Goal: Ask a question: Seek information or help from site administrators or community

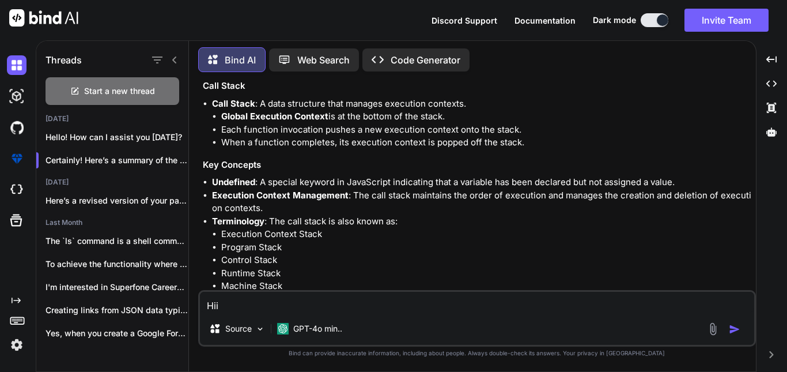
type textarea "Hii"
type textarea "x"
type textarea "Hii h"
type textarea "x"
type textarea "Hii he"
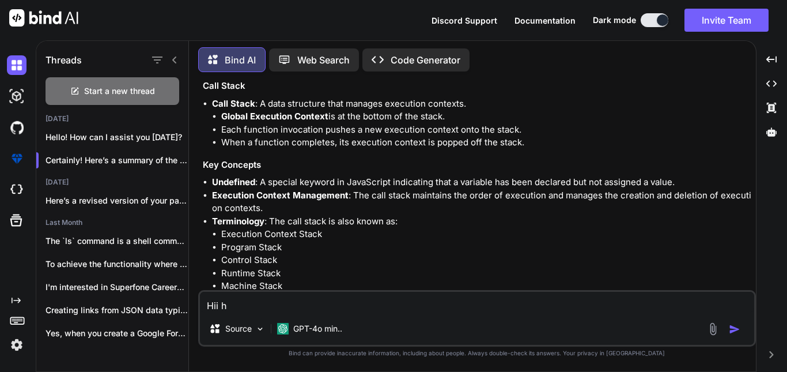
type textarea "x"
type textarea "[PERSON_NAME]"
type textarea "x"
type textarea "Hii help"
type textarea "x"
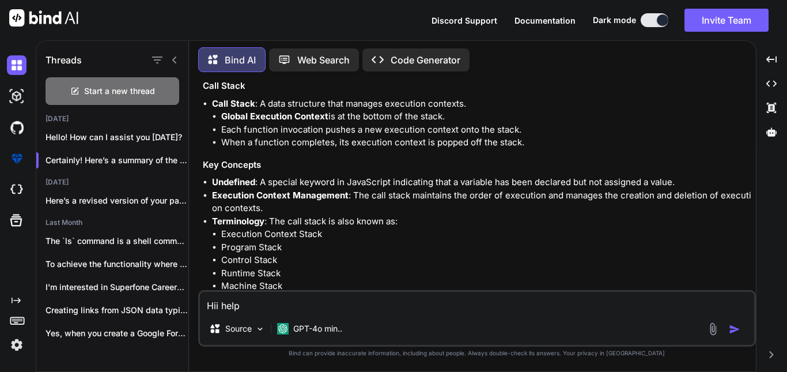
type textarea "Hii help"
type textarea "x"
type textarea "Hii help m"
type textarea "x"
type textarea "Hii help me"
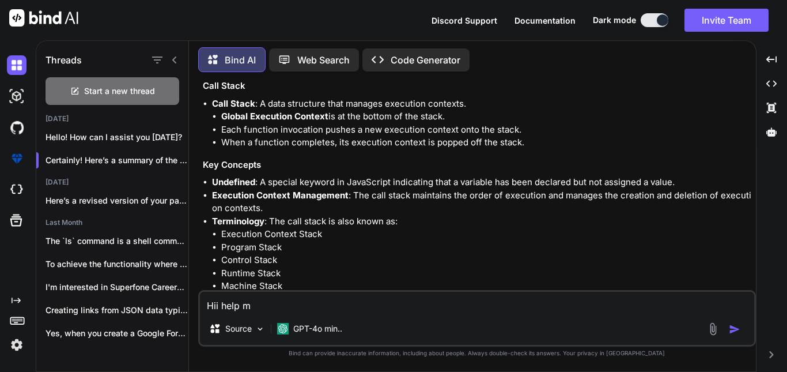
type textarea "x"
type textarea "Hii help me"
type textarea "x"
type textarea "Hii help me i"
type textarea "x"
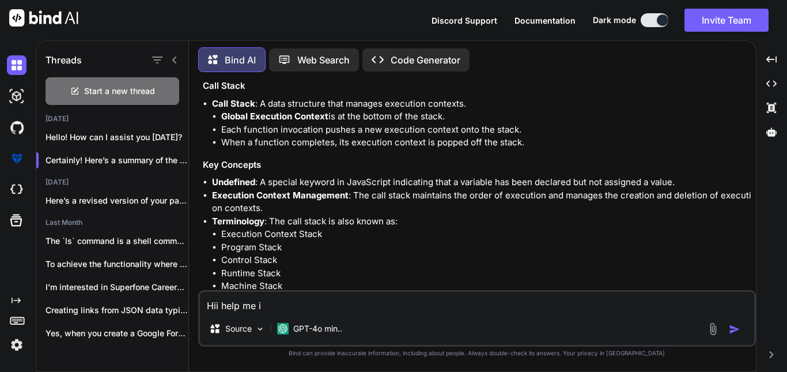
type textarea "Hii help me in"
type textarea "x"
type textarea "Hii help me in"
type textarea "x"
type textarea "Hii help me in p"
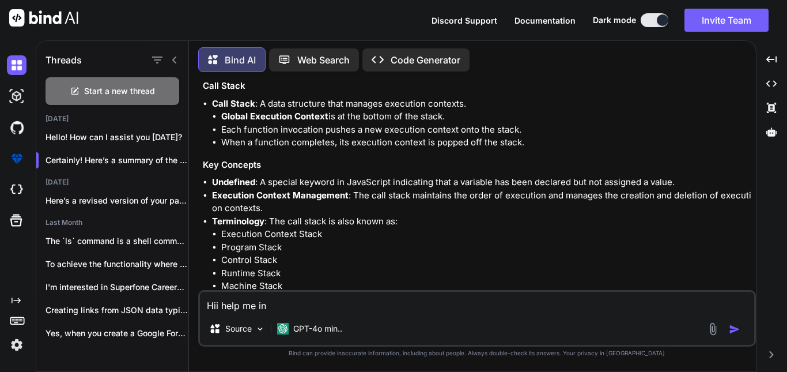
type textarea "x"
type textarea "Hii help me in pr"
type textarea "x"
type textarea "Hii help me in pro"
type textarea "x"
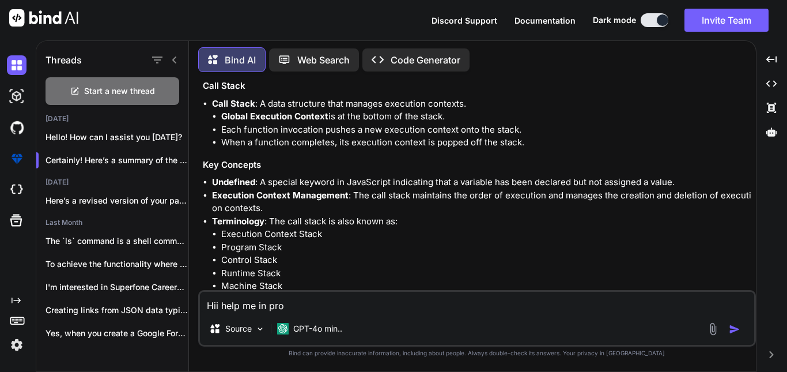
type textarea "Hii help me in proj"
type textarea "x"
type textarea "Hii help me in proje"
type textarea "x"
type textarea "Hii help me in projec"
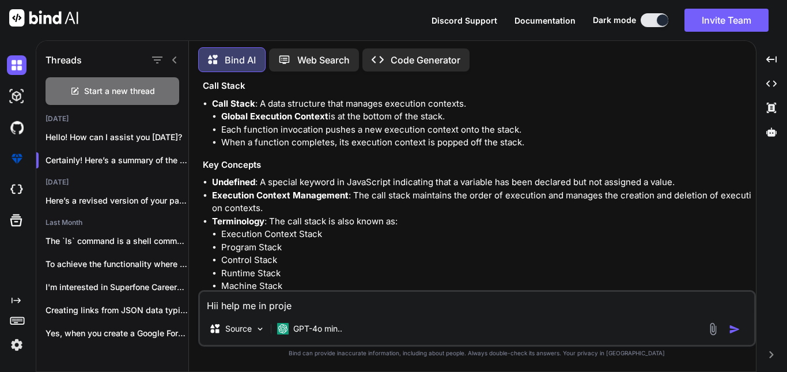
type textarea "x"
type textarea "Hii help me in project"
type textarea "x"
type textarea "Hii help me in project"
type textarea "x"
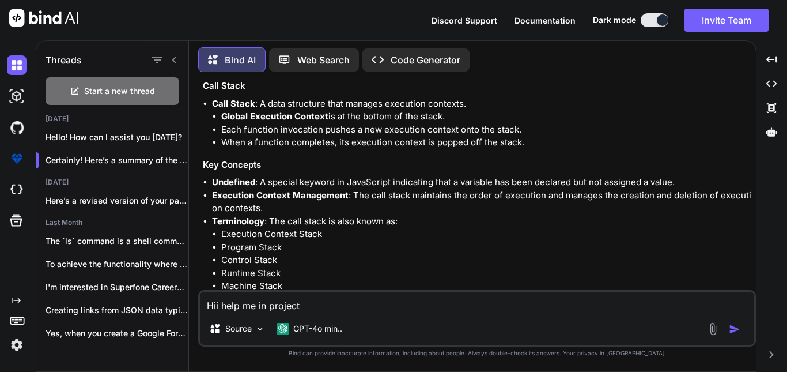
type textarea "Hii help me in project m"
type textarea "x"
type textarea "Hii help me in project ma"
type textarea "x"
type textarea "Hii help me in project mak"
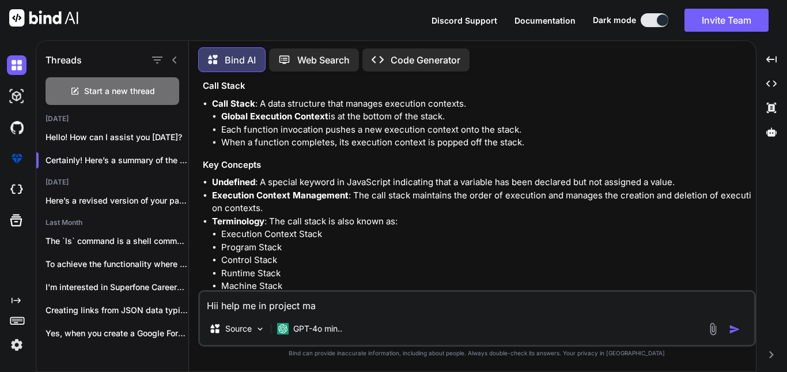
type textarea "x"
type textarea "Hii help me in project [PERSON_NAME]"
type textarea "x"
type textarea "Hii help me in project makin"
type textarea "x"
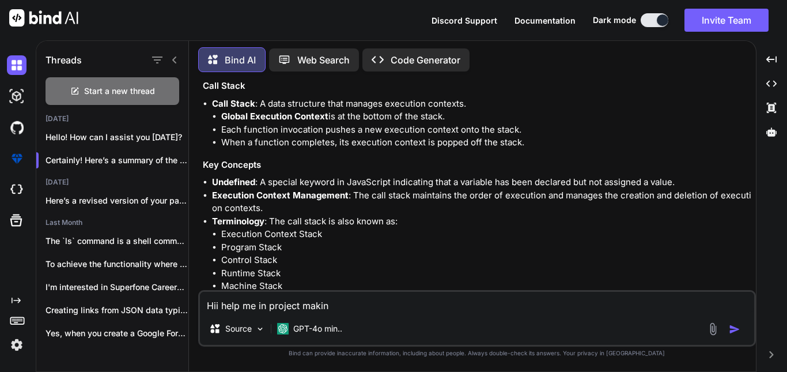
type textarea "Hii help me in project making"
type textarea "x"
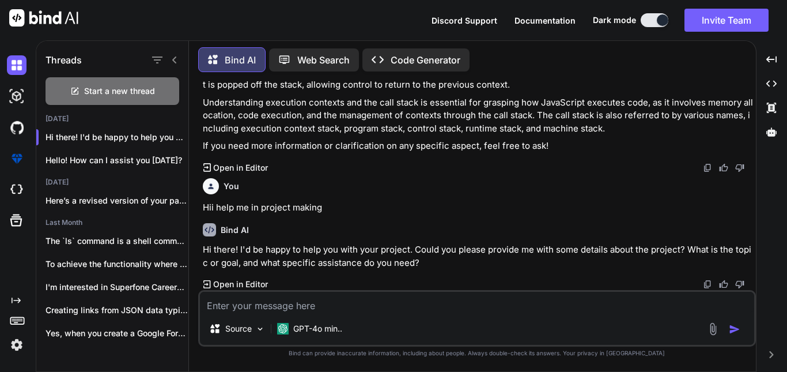
scroll to position [5046, 0]
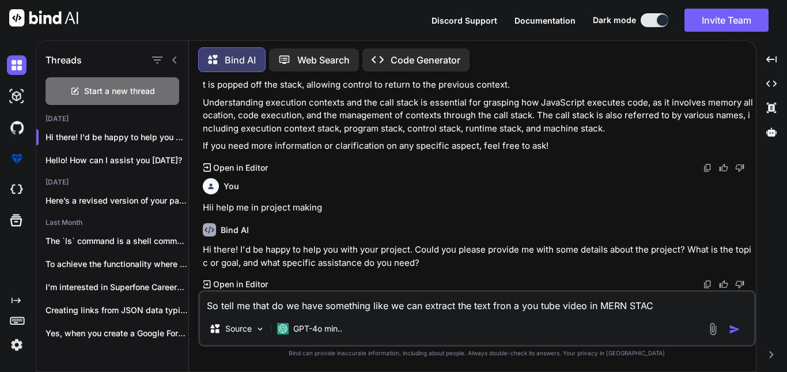
type textarea "So tell me that do we have something like we can extract the text fron a you tu…"
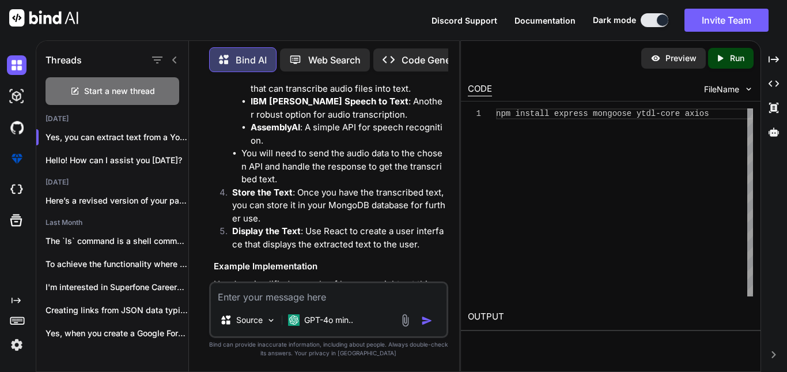
scroll to position [9420, 0]
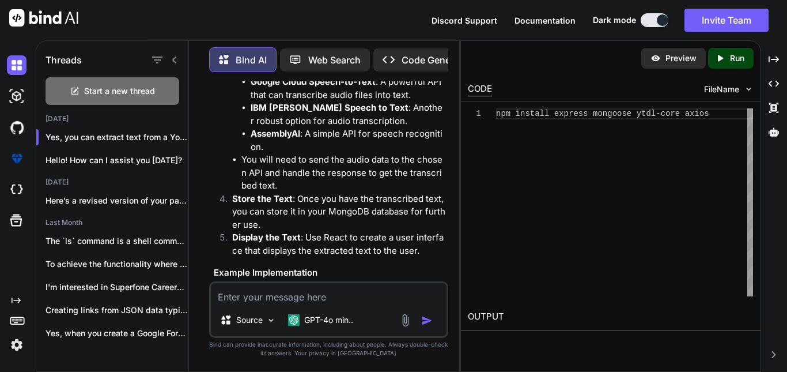
click at [282, 294] on textarea at bounding box center [329, 293] width 236 height 21
type textarea "T"
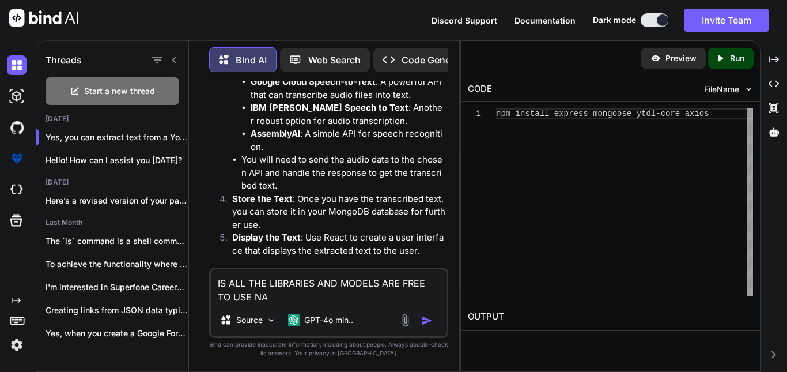
type textarea "IS ALL THE LIBRARIES AND MODELS ARE FREE TO USE NA?"
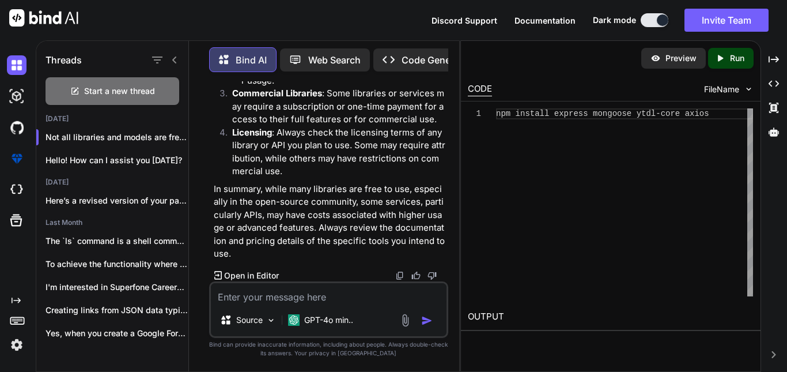
scroll to position [11310, 0]
click at [284, 296] on textarea at bounding box center [329, 293] width 236 height 21
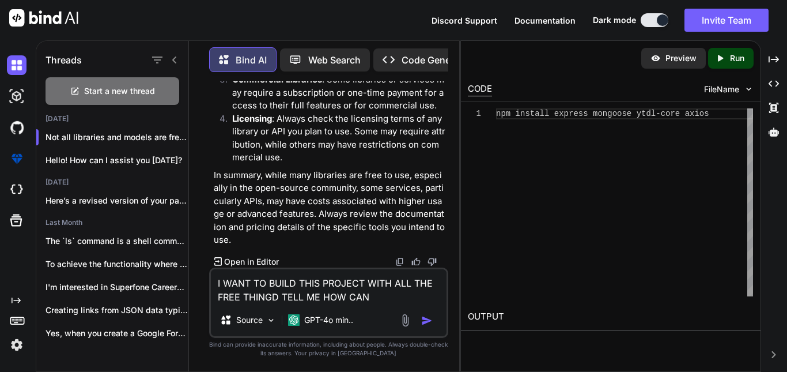
type textarea "I WANT TO BUILD THIS PROJECT WITH ALL THE FREE THINGD TELL ME HOW CAN i"
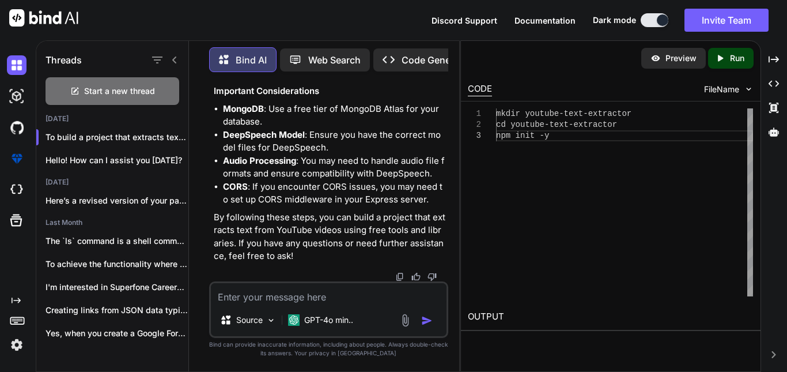
scroll to position [14241, 0]
